Goal: Task Accomplishment & Management: Manage account settings

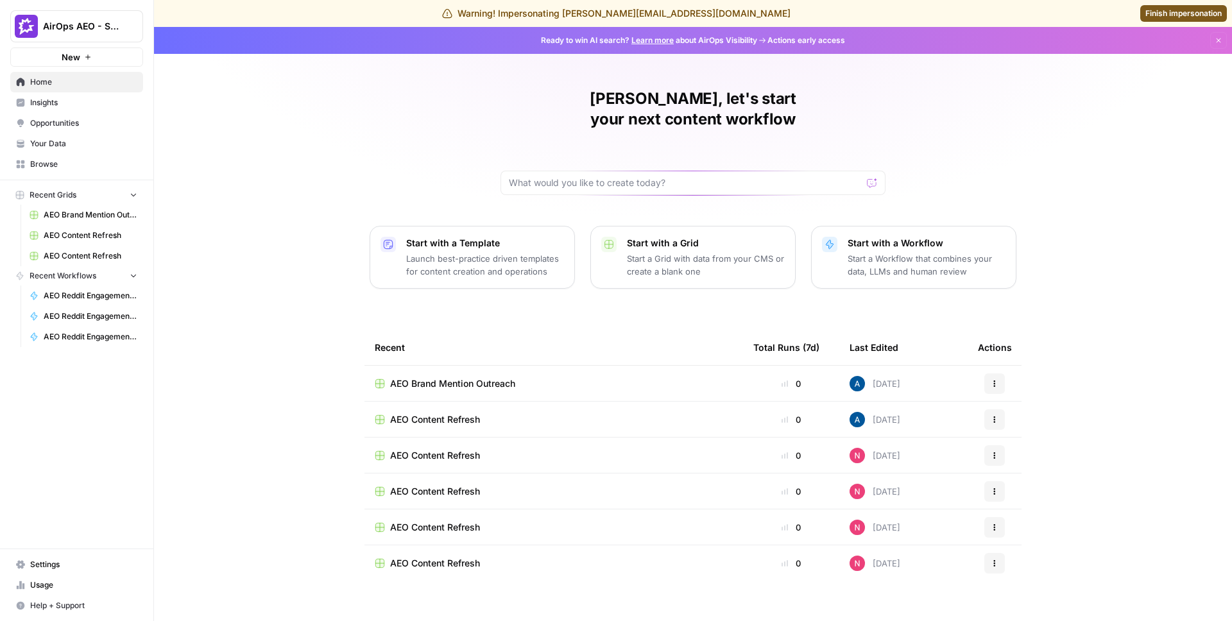
click at [79, 568] on span "Settings" at bounding box center [83, 565] width 107 height 12
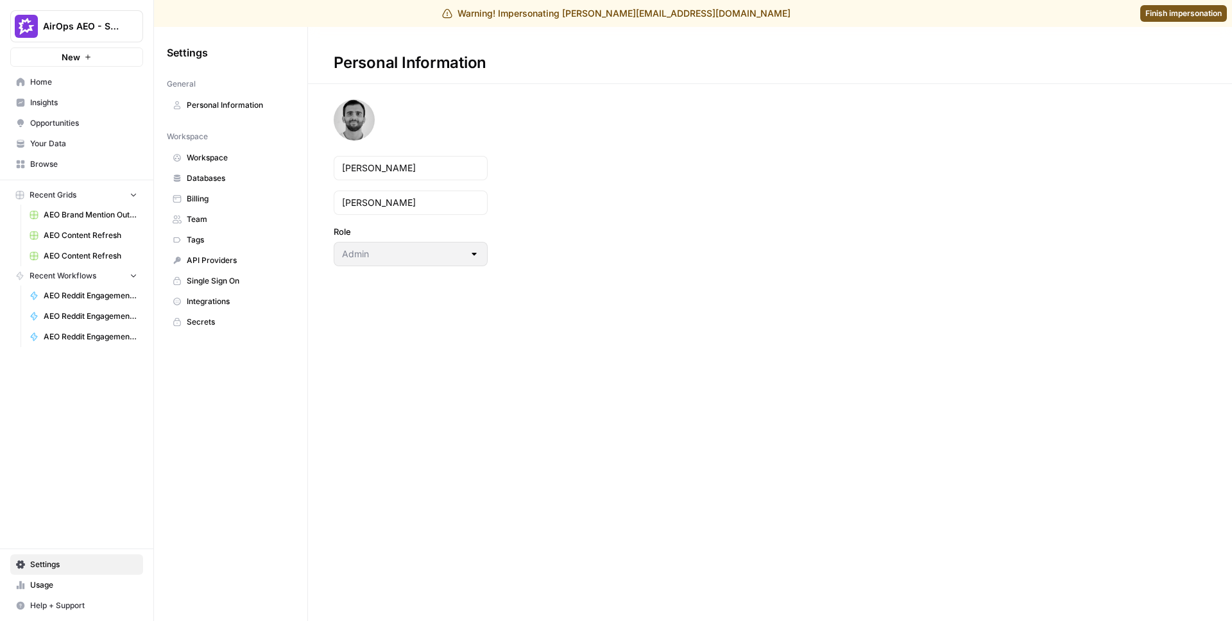
click at [218, 221] on span "Team" at bounding box center [238, 220] width 102 height 12
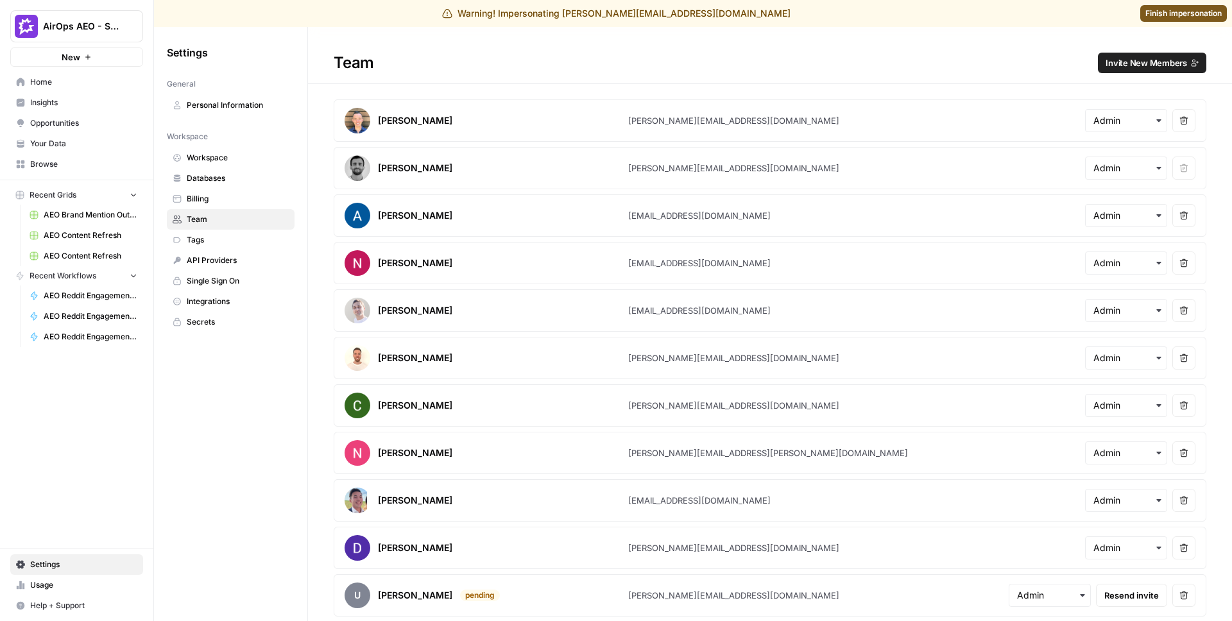
click at [1122, 58] on span "Invite New Members" at bounding box center [1145, 62] width 81 height 13
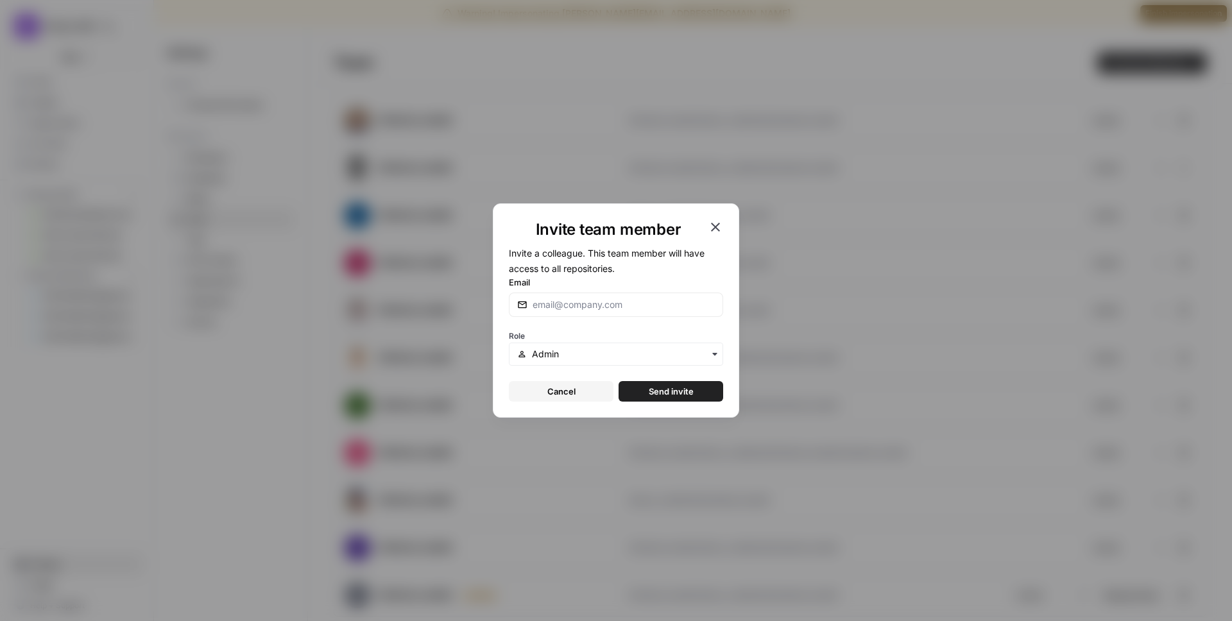
click at [561, 311] on div at bounding box center [616, 305] width 214 height 24
type input "[PERSON_NAME][EMAIL_ADDRESS][DOMAIN_NAME]"
click at [651, 384] on button "Send invite" at bounding box center [671, 391] width 105 height 21
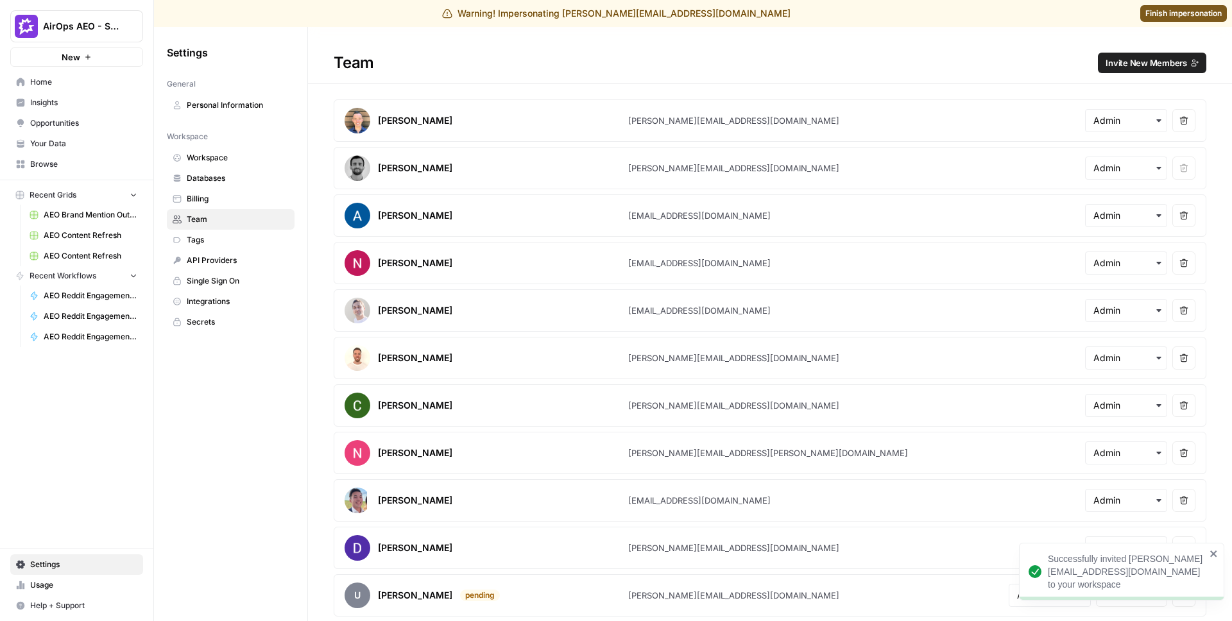
click at [1167, 21] on link "Finish impersonation" at bounding box center [1183, 13] width 87 height 17
